Goal: Task Accomplishment & Management: Manage account settings

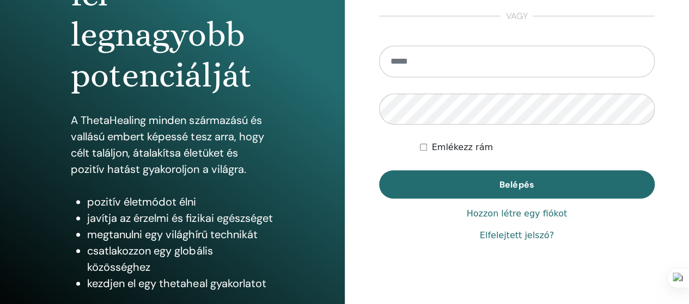
scroll to position [185, 0]
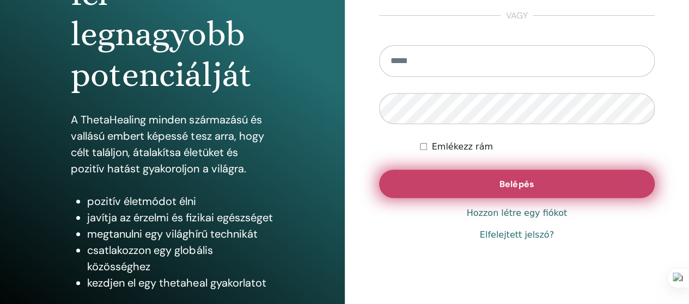
type input "**********"
click at [518, 185] on span "Belépés" at bounding box center [516, 184] width 34 height 11
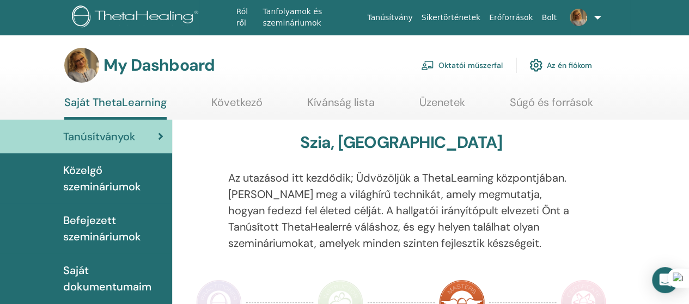
click at [474, 65] on link "Oktatói műszerfal" at bounding box center [462, 65] width 82 height 24
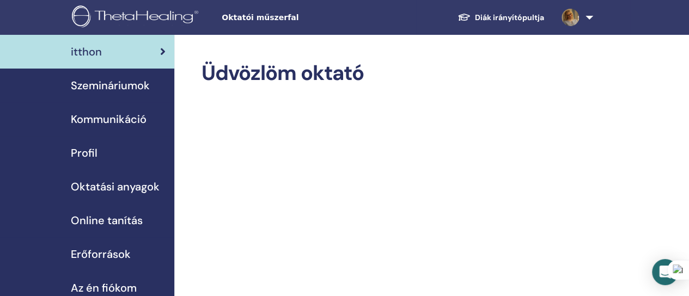
click at [87, 79] on span "Szemináriumok" at bounding box center [110, 85] width 79 height 16
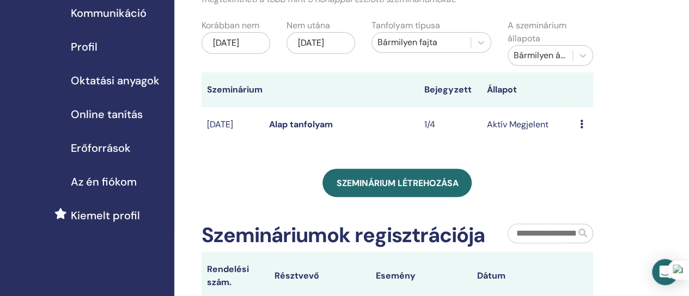
scroll to position [107, 0]
click at [292, 126] on link "Alap tanfolyam" at bounding box center [301, 123] width 64 height 11
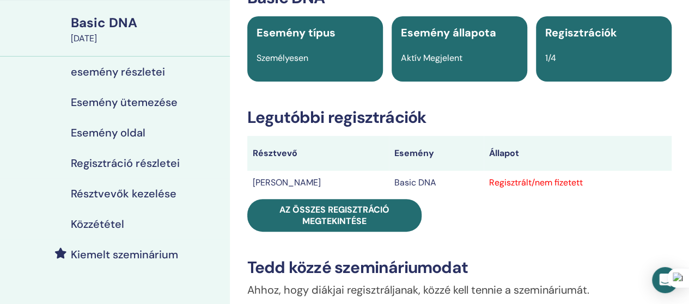
scroll to position [71, 0]
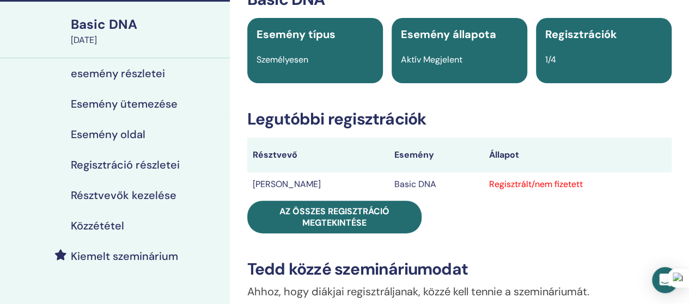
click at [128, 194] on h4 "Résztvevők kezelése" at bounding box center [124, 195] width 106 height 13
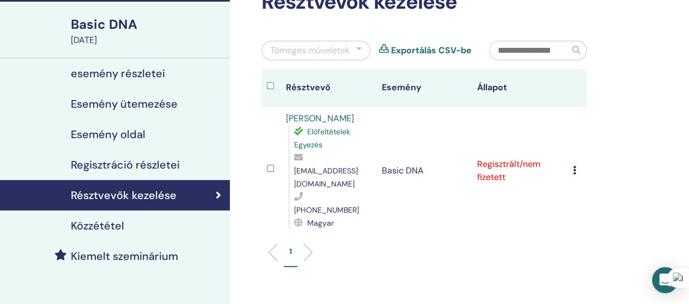
click at [573, 166] on icon at bounding box center [574, 170] width 3 height 9
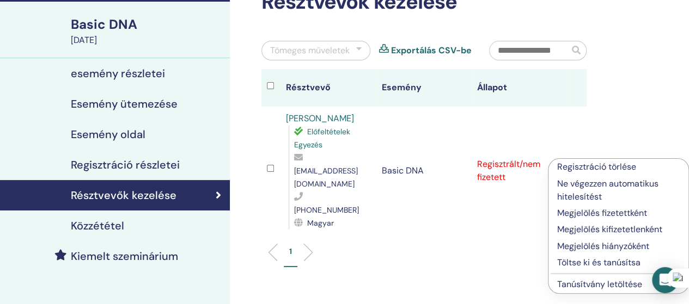
click at [572, 262] on p "Töltse ki és tanúsítsa" at bounding box center [618, 262] width 122 height 13
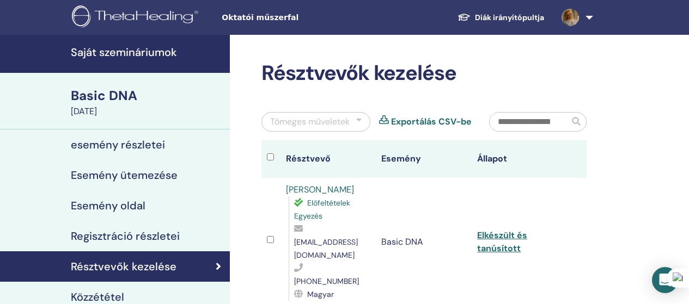
scroll to position [71, 0]
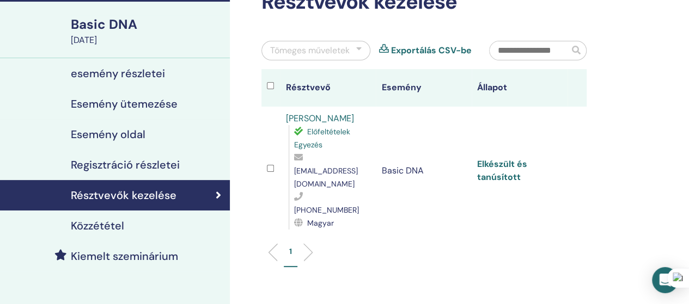
click at [501, 158] on link "Elkészült és tanúsított" at bounding box center [502, 170] width 50 height 24
click at [499, 164] on link "Elkészült és tanúsított" at bounding box center [502, 170] width 50 height 24
